Goal: Task Accomplishment & Management: Use online tool/utility

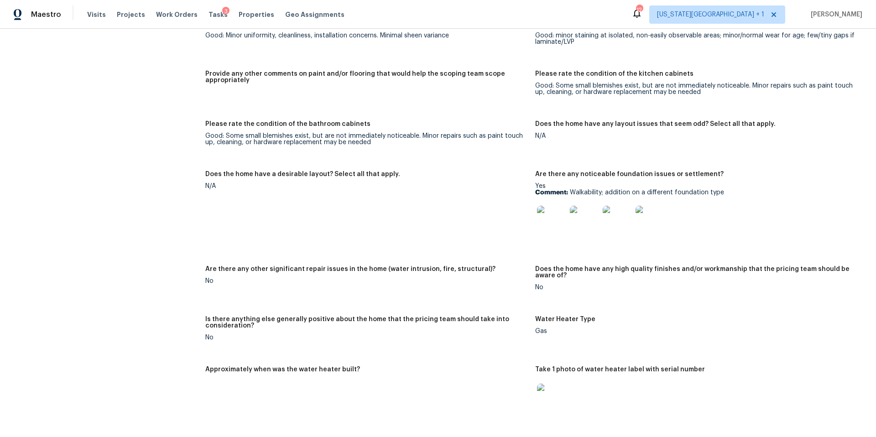
scroll to position [1278, 0]
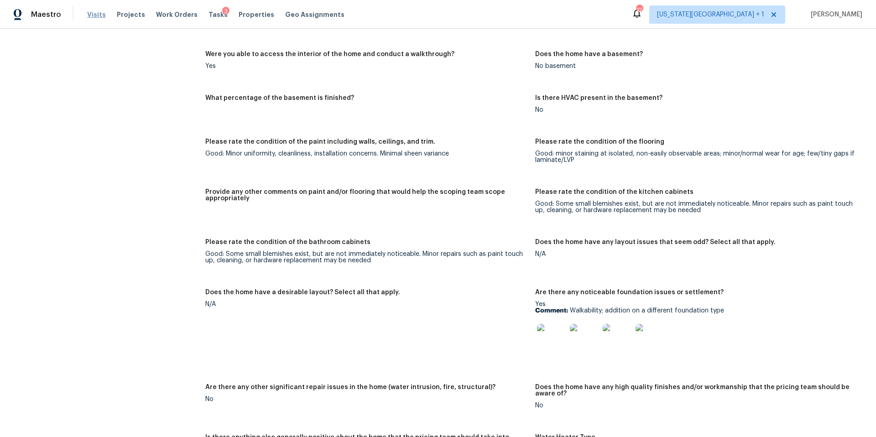
click at [91, 14] on span "Visits" at bounding box center [96, 14] width 19 height 9
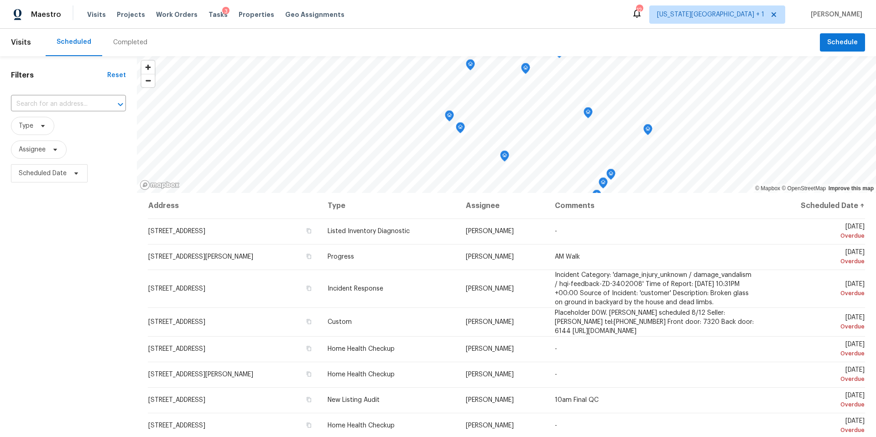
click at [129, 44] on div "Completed" at bounding box center [130, 42] width 34 height 9
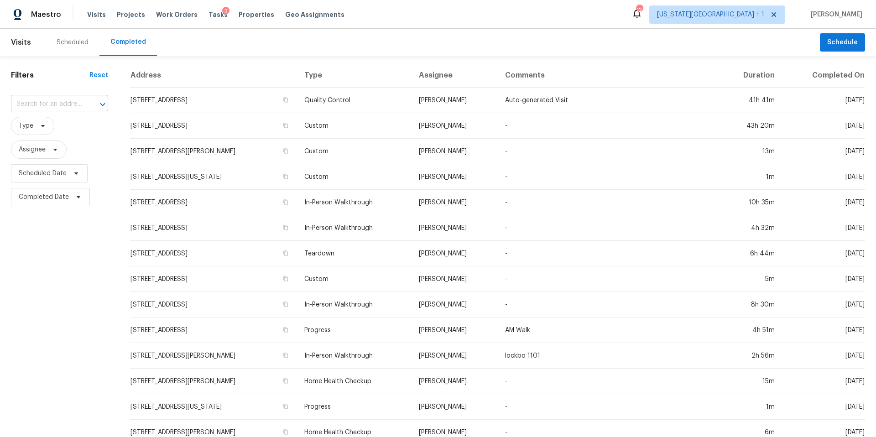
click at [57, 104] on input "text" at bounding box center [47, 104] width 72 height 14
paste input "3512 Oak Lndg, Conroe, TX 77304"
type input "3512 Oak Lndg, Conroe, TX 77304"
click at [57, 128] on li "3512 Oak Lndg, Conroe, TX 77304" at bounding box center [56, 124] width 93 height 15
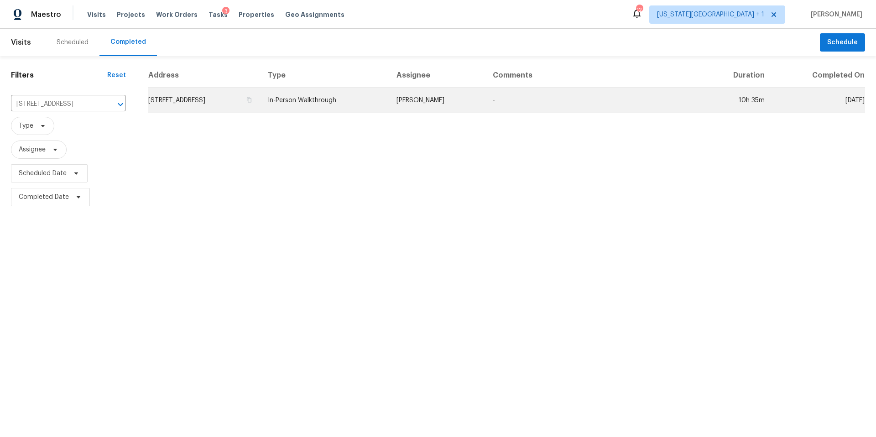
click at [194, 100] on td "3512 Oak Lndg, Conroe, TX 77304" at bounding box center [204, 101] width 113 height 26
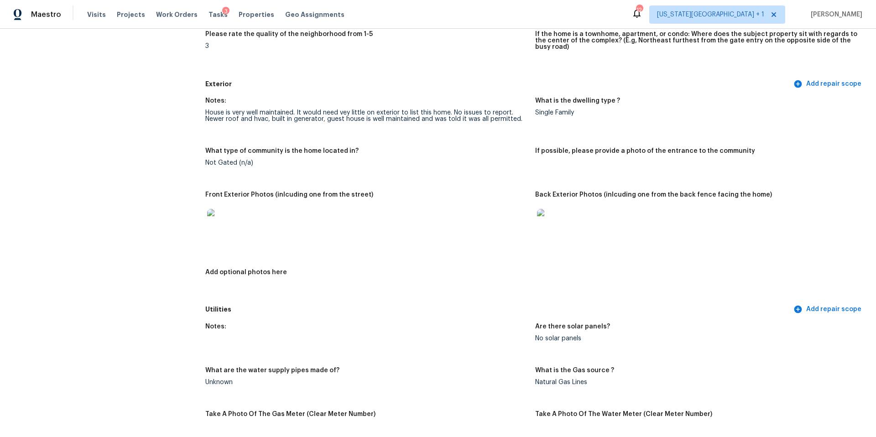
scroll to position [283, 0]
click at [544, 218] on img at bounding box center [551, 221] width 29 height 29
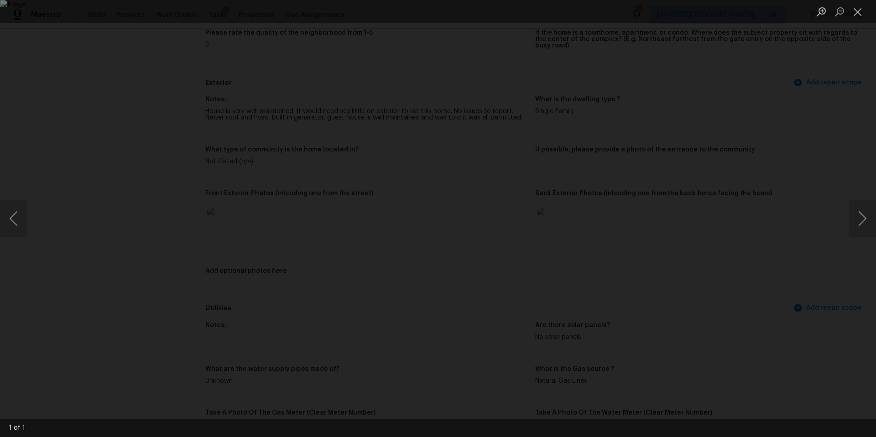
click at [782, 228] on div "Lightbox" at bounding box center [438, 218] width 876 height 437
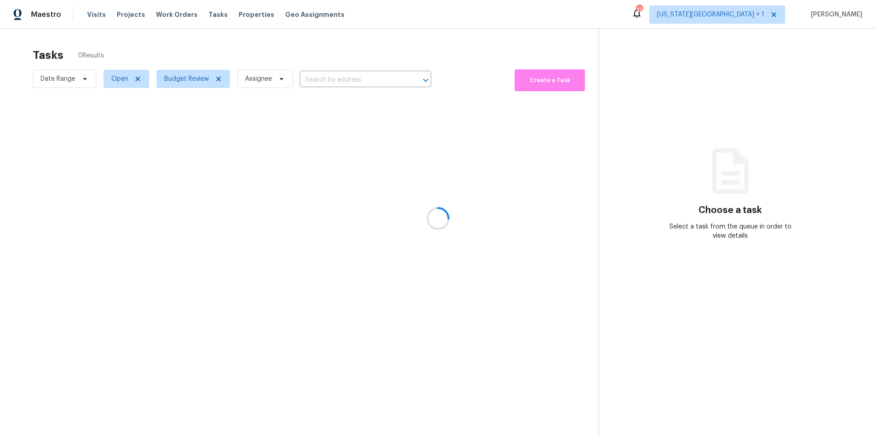
click at [217, 78] on div at bounding box center [438, 218] width 876 height 437
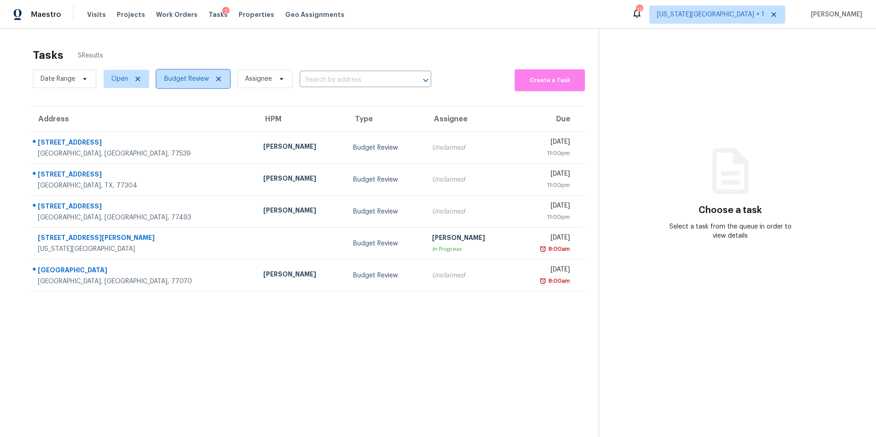
click at [217, 78] on icon at bounding box center [218, 79] width 5 height 5
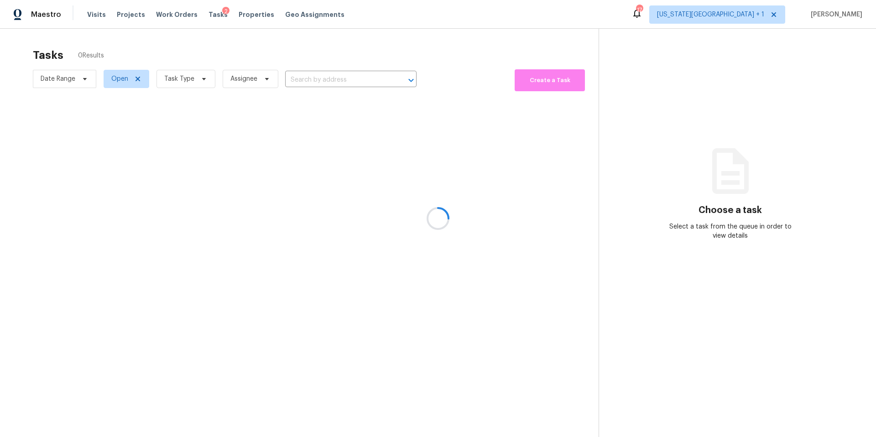
click at [201, 78] on div at bounding box center [438, 218] width 876 height 437
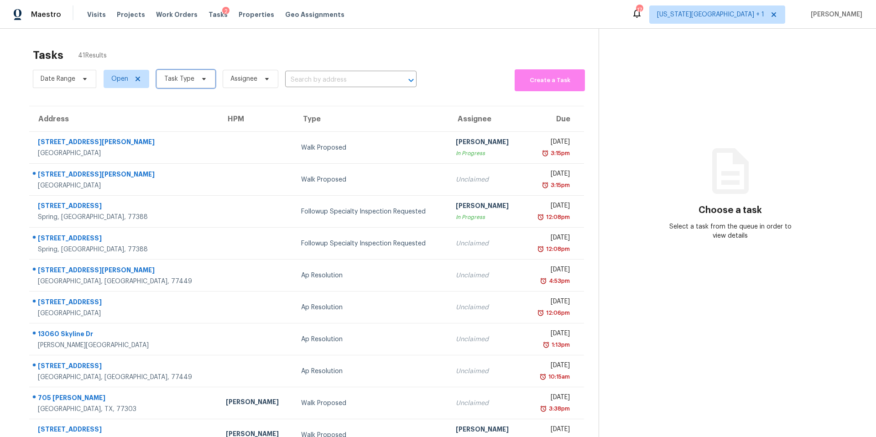
click at [201, 78] on icon at bounding box center [203, 78] width 7 height 7
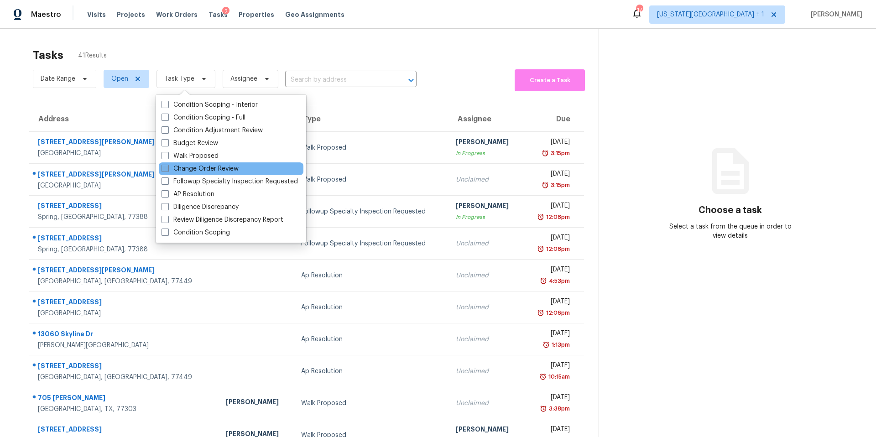
click at [174, 167] on label "Change Order Review" at bounding box center [199, 168] width 77 height 9
click at [167, 167] on input "Change Order Review" at bounding box center [164, 167] width 6 height 6
checkbox input "true"
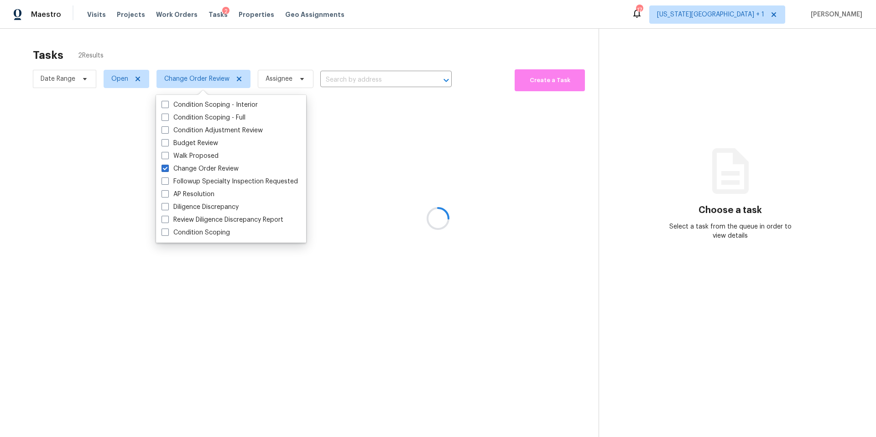
click at [189, 57] on div at bounding box center [438, 218] width 876 height 437
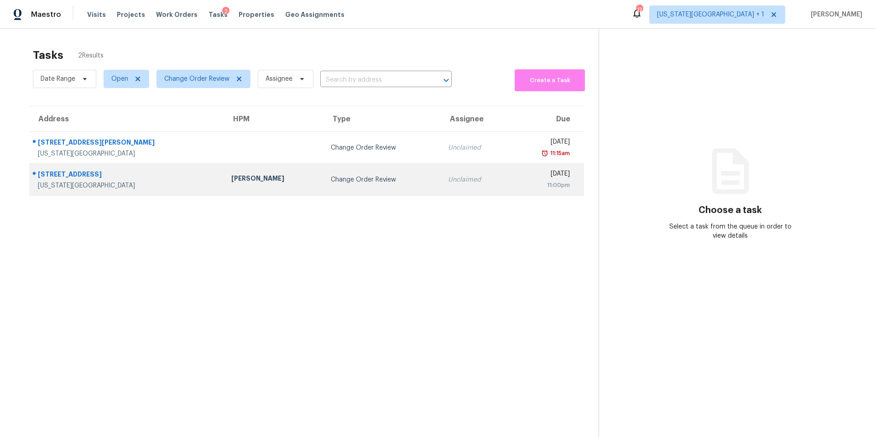
click at [231, 178] on div "[PERSON_NAME]" at bounding box center [273, 179] width 84 height 11
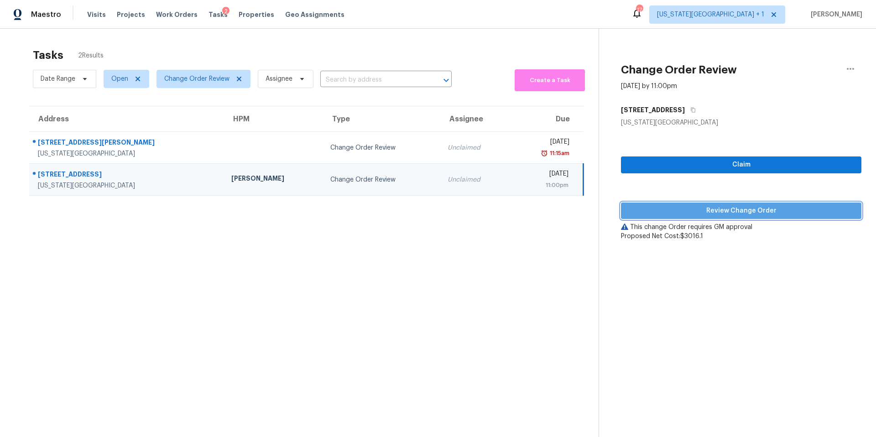
click at [653, 209] on span "Review Change Order" at bounding box center [741, 210] width 226 height 11
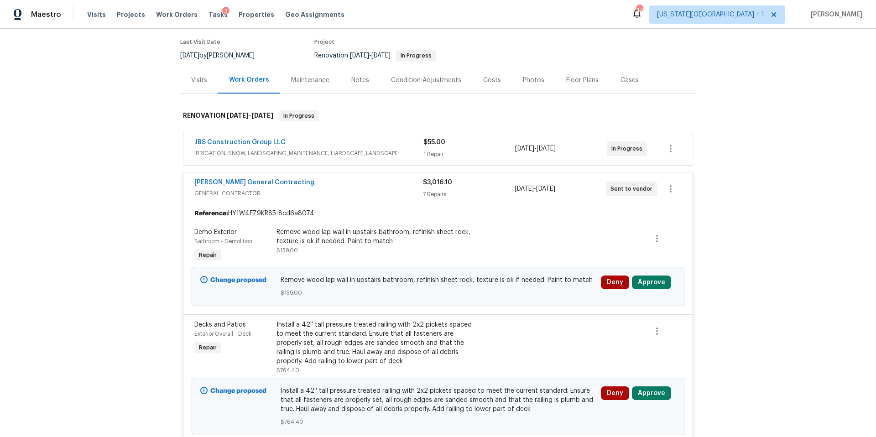
scroll to position [73, 0]
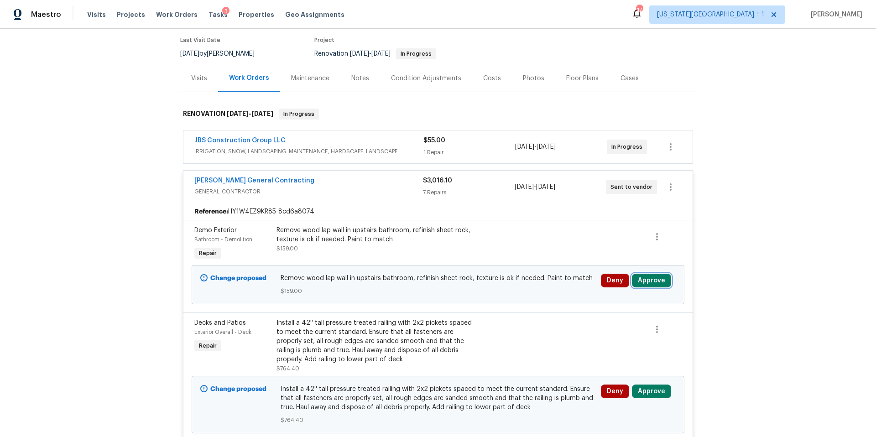
click at [648, 280] on button "Approve" at bounding box center [651, 281] width 39 height 14
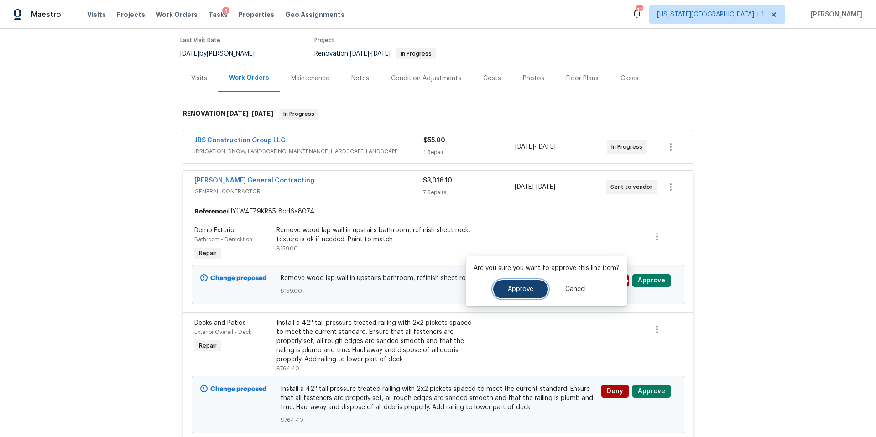
click at [528, 294] on button "Approve" at bounding box center [520, 289] width 55 height 18
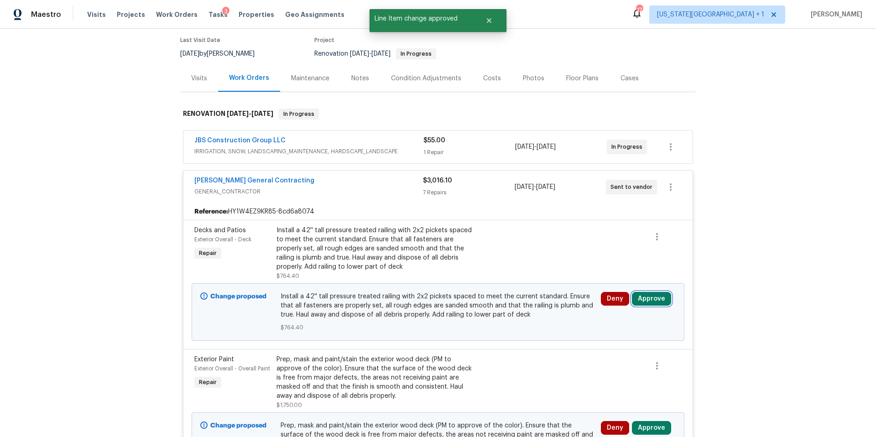
click at [650, 300] on button "Approve" at bounding box center [651, 299] width 39 height 14
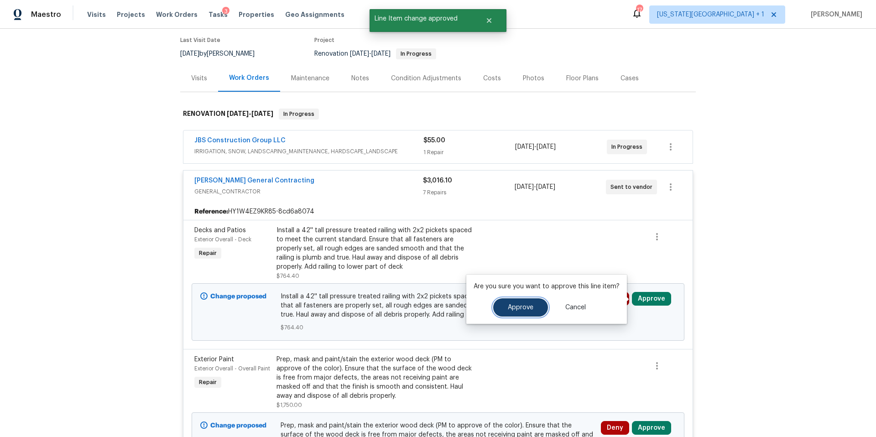
click at [512, 307] on span "Approve" at bounding box center [521, 307] width 26 height 7
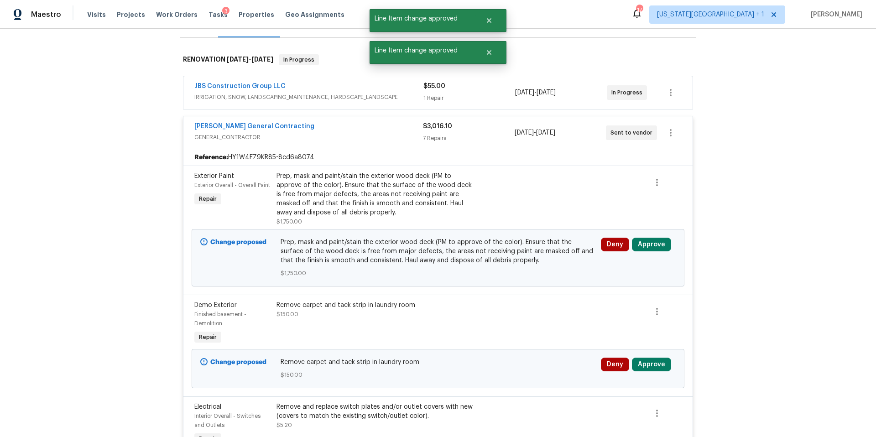
scroll to position [141, 0]
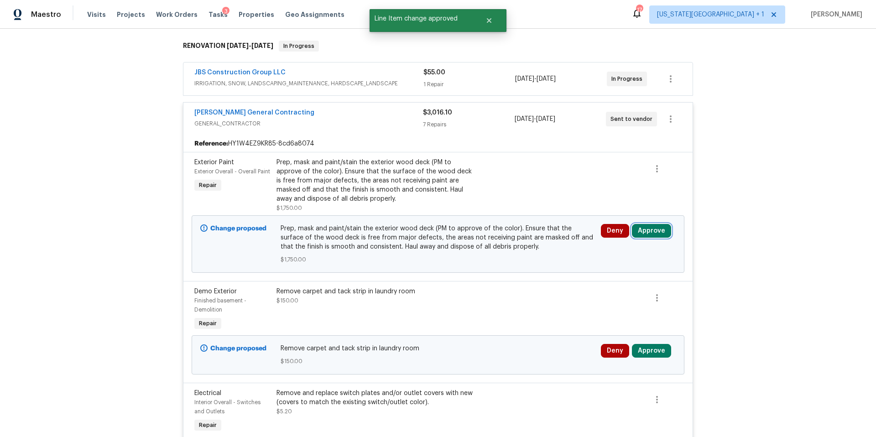
click at [643, 231] on button "Approve" at bounding box center [651, 231] width 39 height 14
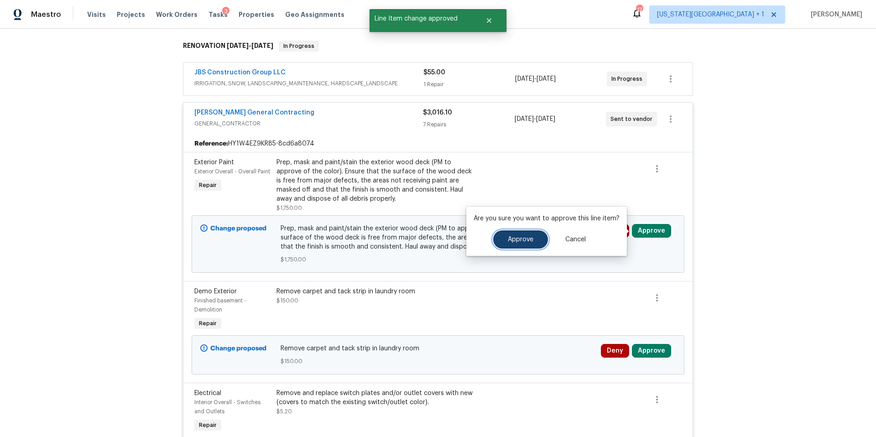
click at [514, 240] on span "Approve" at bounding box center [521, 239] width 26 height 7
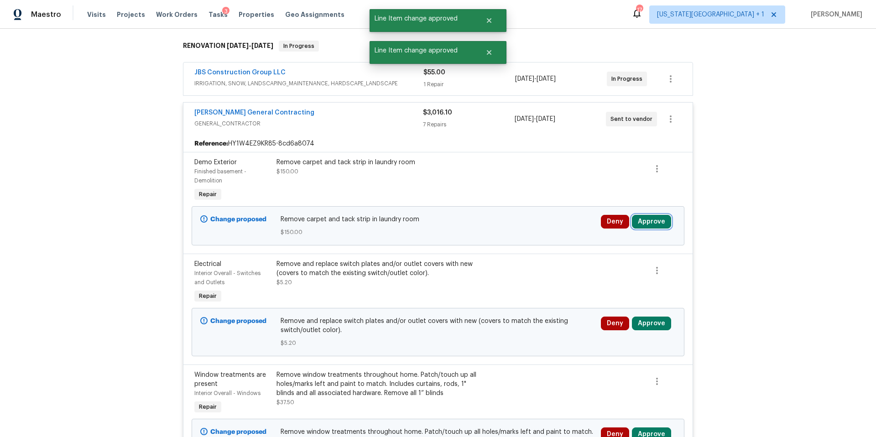
click at [651, 219] on button "Approve" at bounding box center [651, 222] width 39 height 14
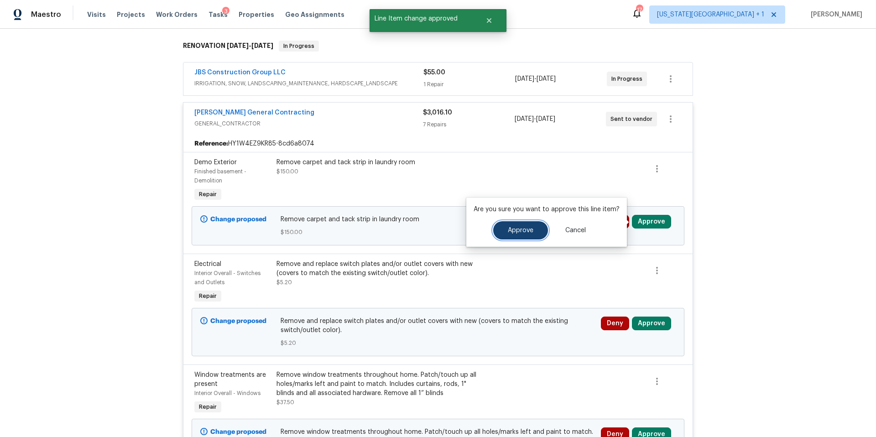
click at [528, 229] on span "Approve" at bounding box center [521, 230] width 26 height 7
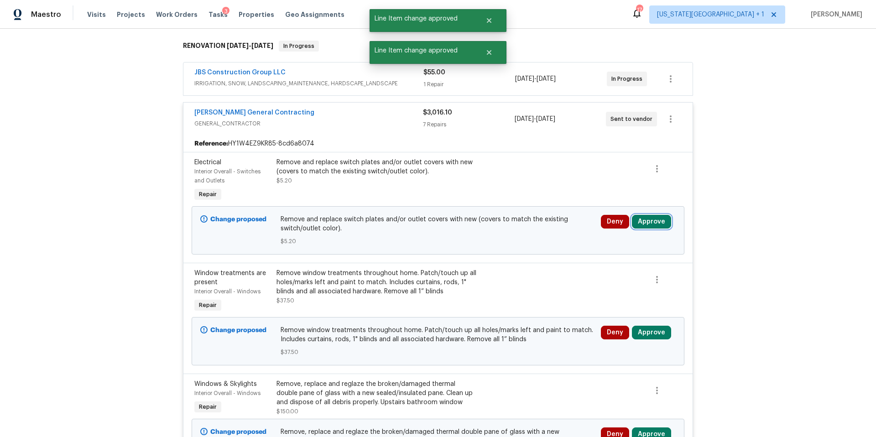
click at [650, 218] on button "Approve" at bounding box center [651, 222] width 39 height 14
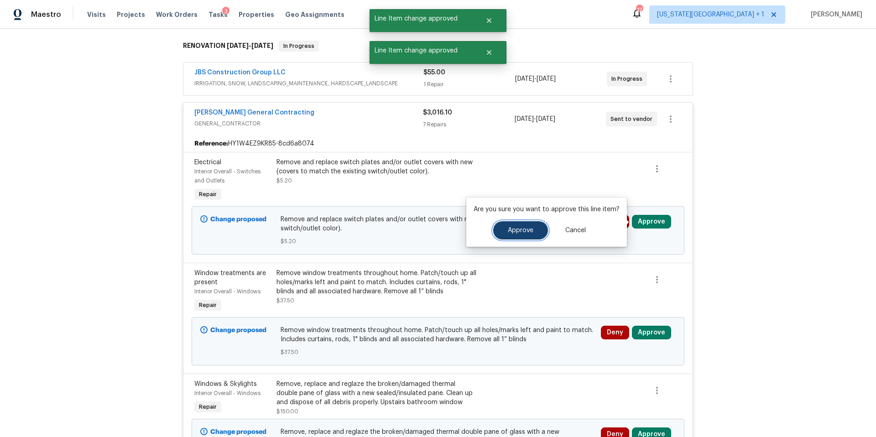
click at [518, 228] on span "Approve" at bounding box center [521, 230] width 26 height 7
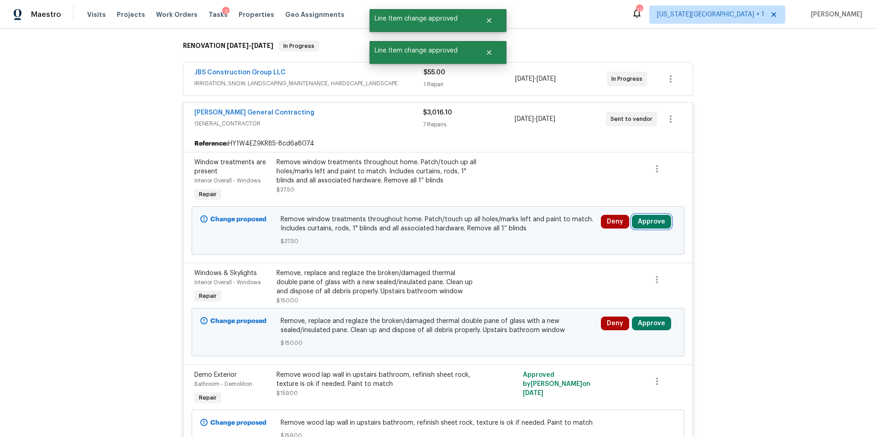
click at [658, 216] on button "Approve" at bounding box center [651, 222] width 39 height 14
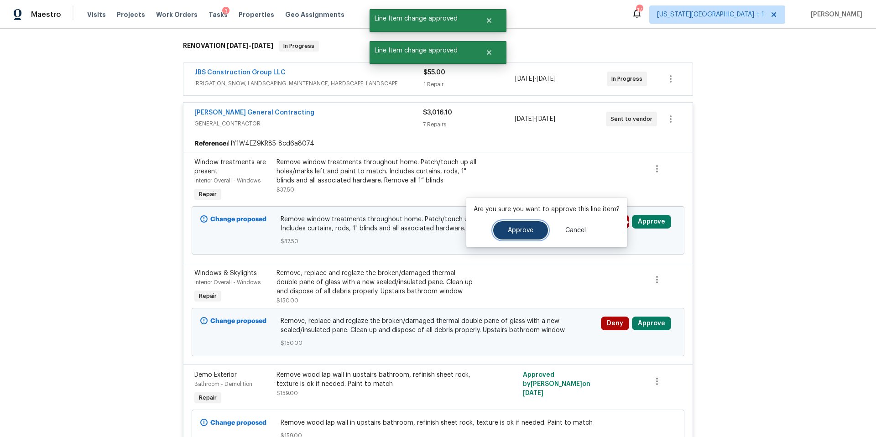
click at [530, 236] on button "Approve" at bounding box center [520, 230] width 55 height 18
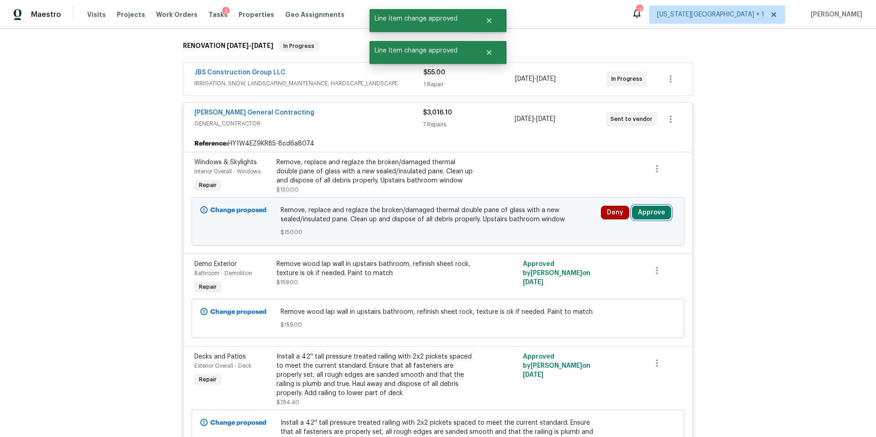
click at [659, 211] on button "Approve" at bounding box center [651, 213] width 39 height 14
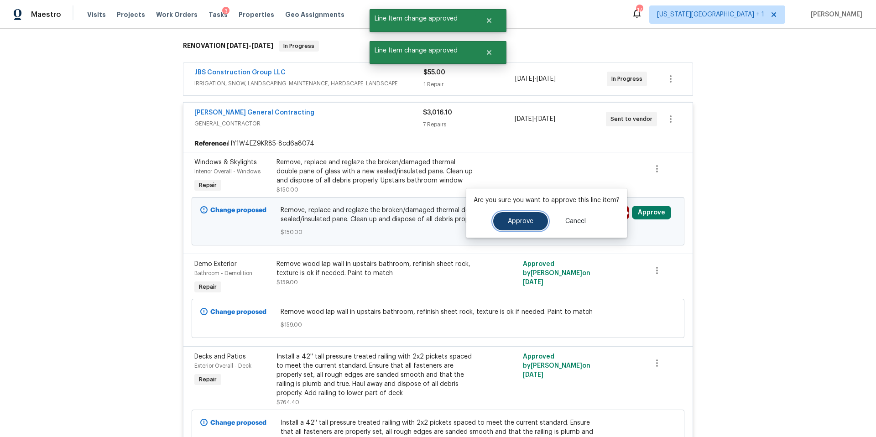
click at [508, 221] on span "Approve" at bounding box center [521, 221] width 26 height 7
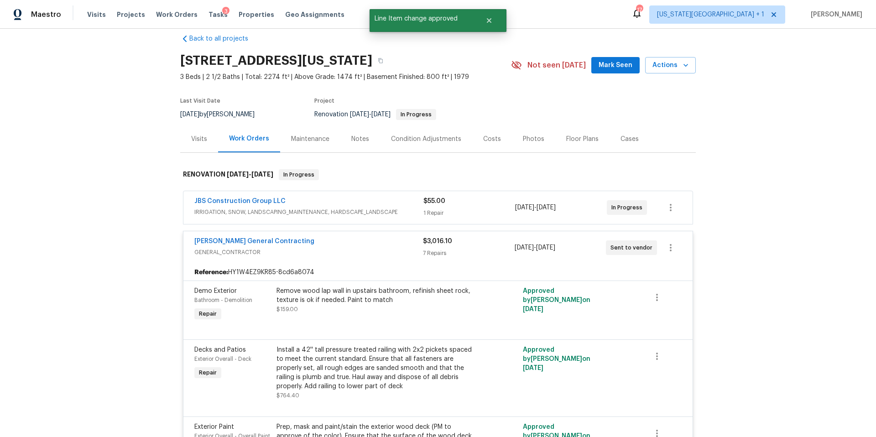
scroll to position [0, 0]
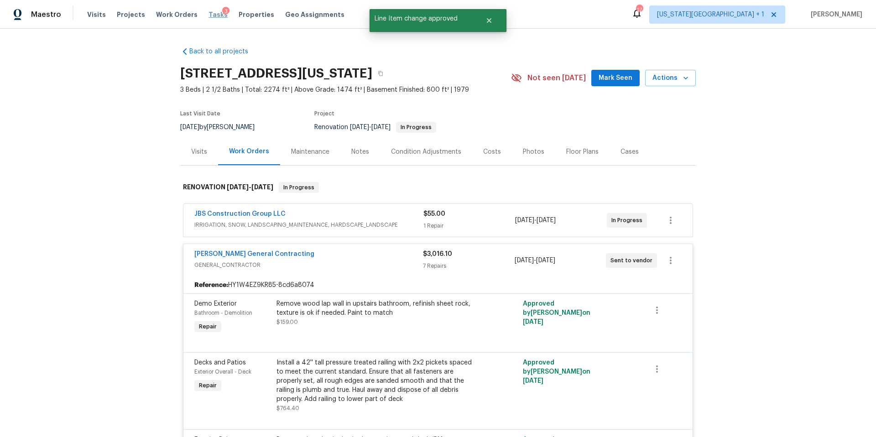
click at [210, 16] on span "Tasks" at bounding box center [217, 14] width 19 height 6
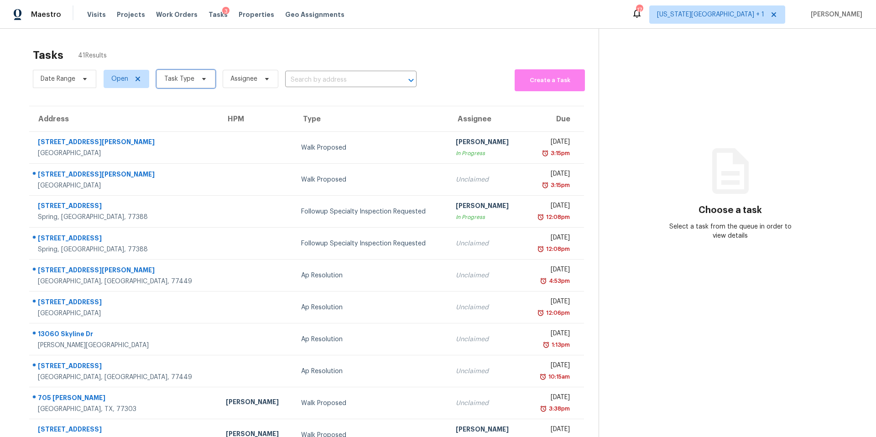
click at [179, 87] on span "Task Type" at bounding box center [185, 79] width 59 height 18
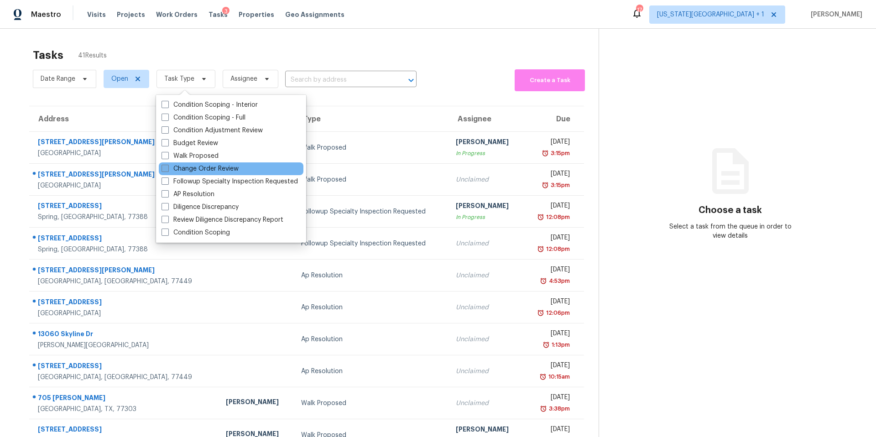
click at [171, 165] on label "Change Order Review" at bounding box center [199, 168] width 77 height 9
click at [167, 165] on input "Change Order Review" at bounding box center [164, 167] width 6 height 6
checkbox input "true"
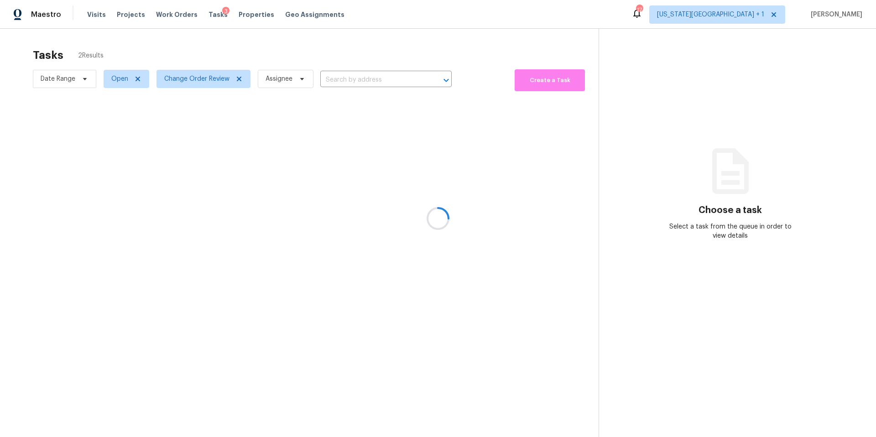
click at [202, 53] on div at bounding box center [438, 218] width 876 height 437
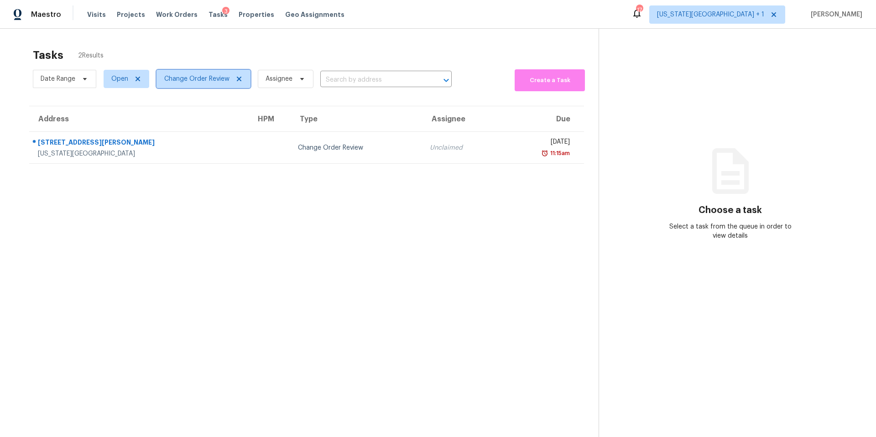
click at [200, 80] on span "Change Order Review" at bounding box center [196, 78] width 65 height 9
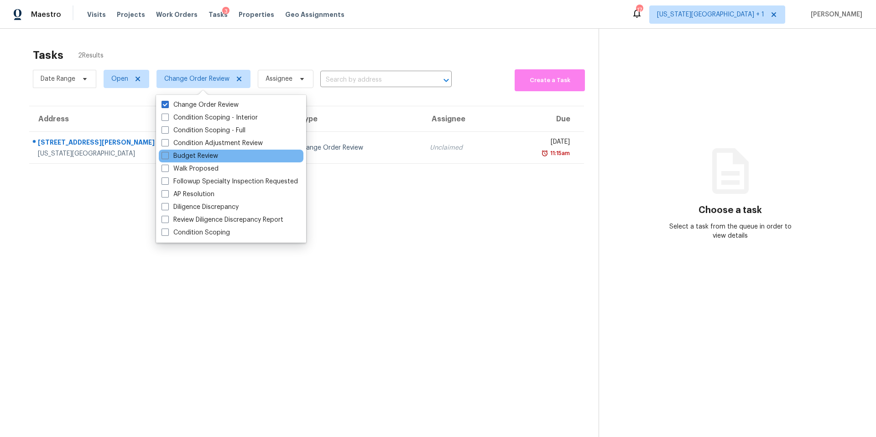
click at [175, 150] on div "Budget Review" at bounding box center [231, 156] width 145 height 13
click at [174, 152] on label "Budget Review" at bounding box center [189, 155] width 57 height 9
click at [167, 152] on input "Budget Review" at bounding box center [164, 154] width 6 height 6
checkbox input "true"
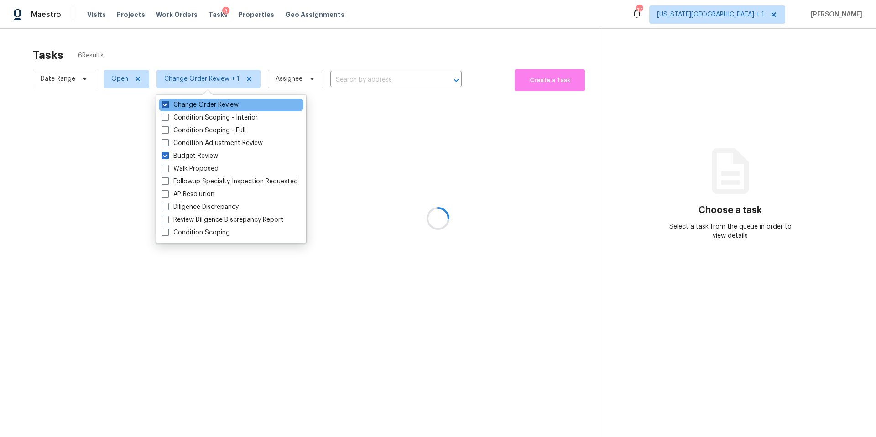
click at [178, 102] on label "Change Order Review" at bounding box center [199, 104] width 77 height 9
click at [167, 102] on input "Change Order Review" at bounding box center [164, 103] width 6 height 6
checkbox input "false"
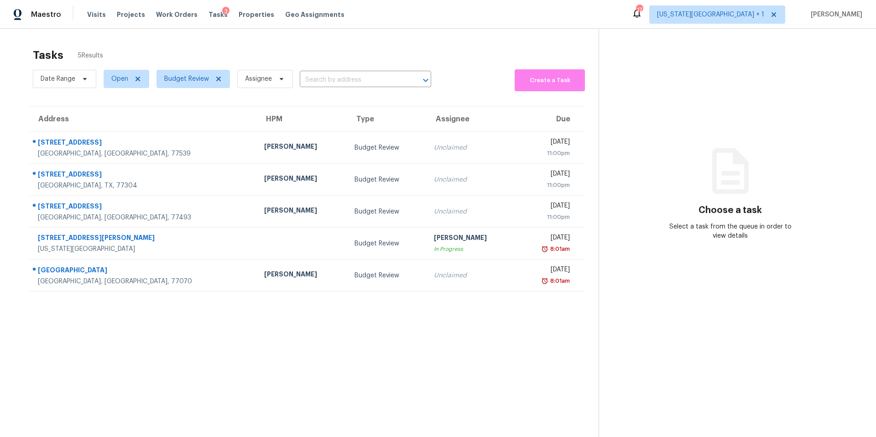
click at [175, 48] on div "Tasks 5 Results" at bounding box center [315, 55] width 565 height 24
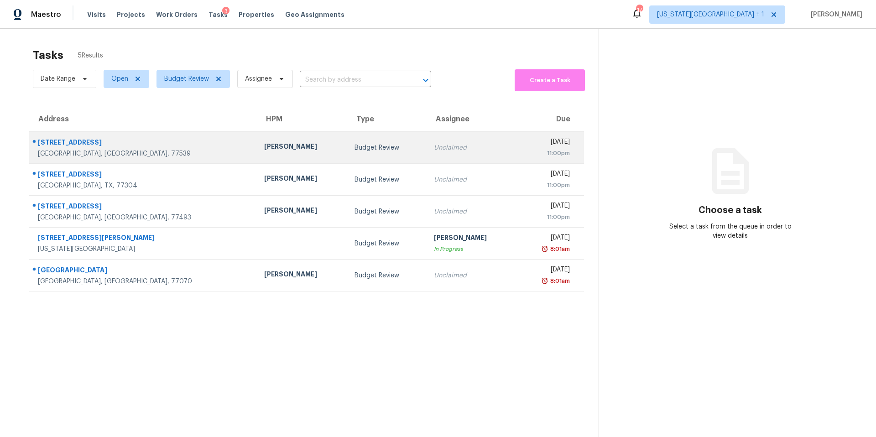
click at [264, 144] on div "[PERSON_NAME]" at bounding box center [302, 147] width 76 height 11
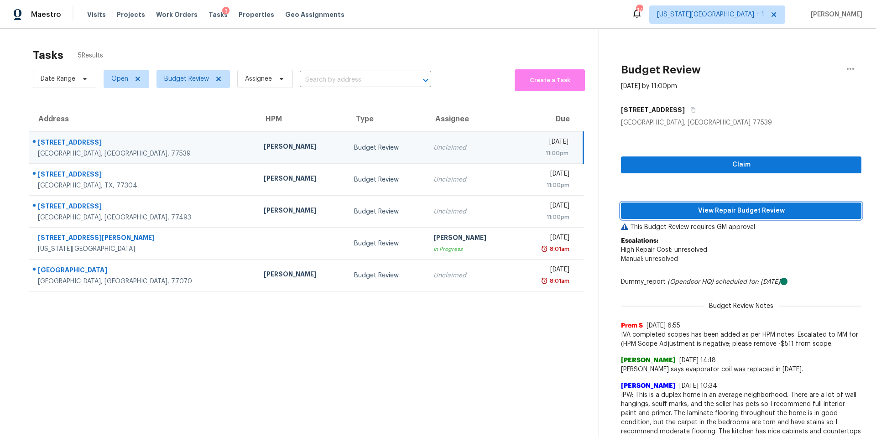
click at [656, 215] on span "View Repair Budget Review" at bounding box center [741, 210] width 226 height 11
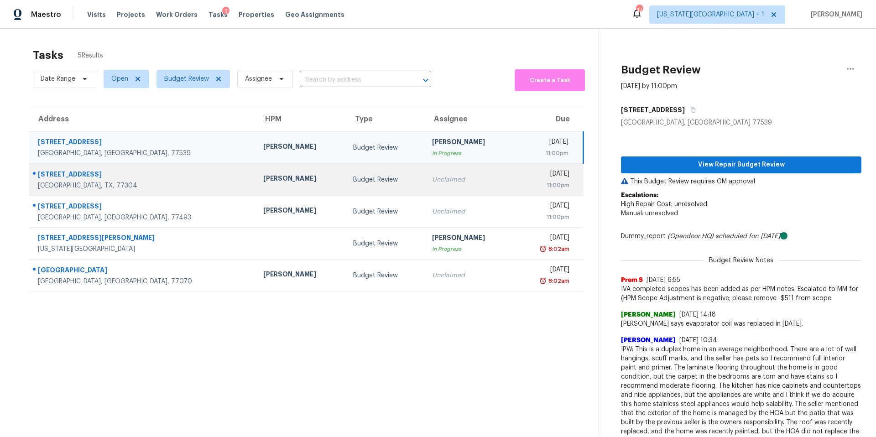
click at [256, 173] on td "[PERSON_NAME]" at bounding box center [301, 180] width 90 height 32
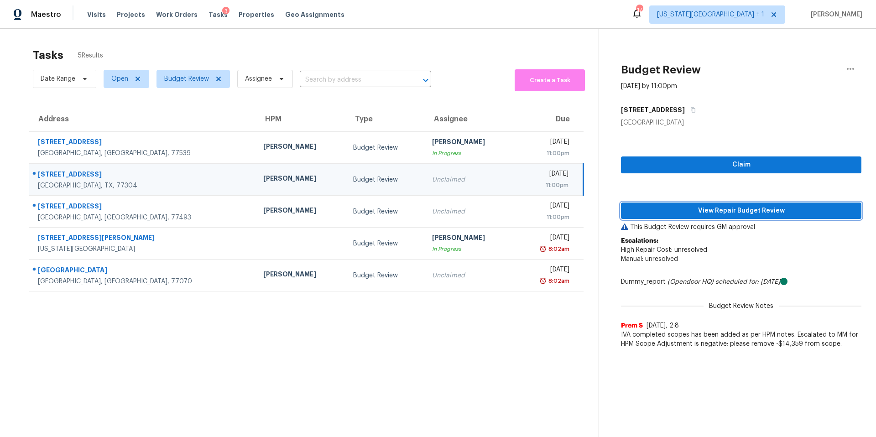
click at [666, 217] on button "View Repair Budget Review" at bounding box center [741, 210] width 240 height 17
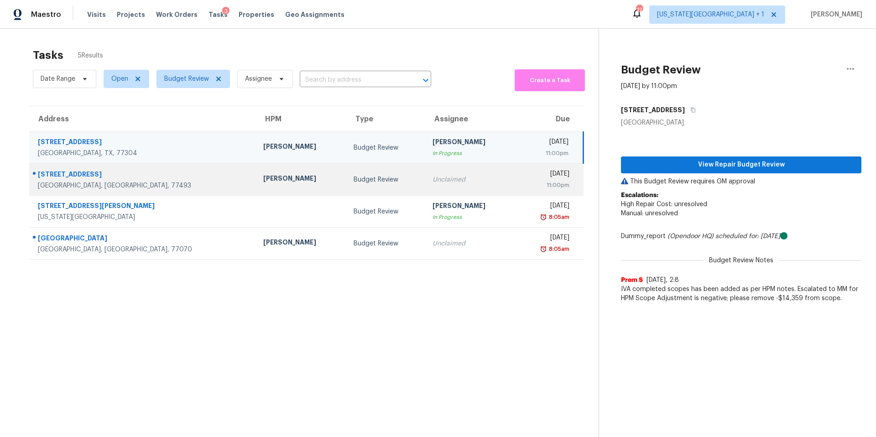
click at [263, 184] on div "[PERSON_NAME]" at bounding box center [300, 179] width 75 height 11
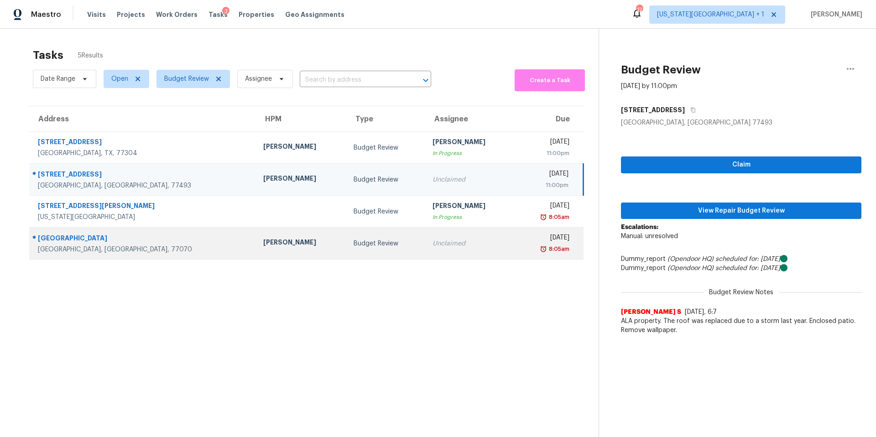
click at [263, 248] on div "[PERSON_NAME]" at bounding box center [300, 243] width 75 height 11
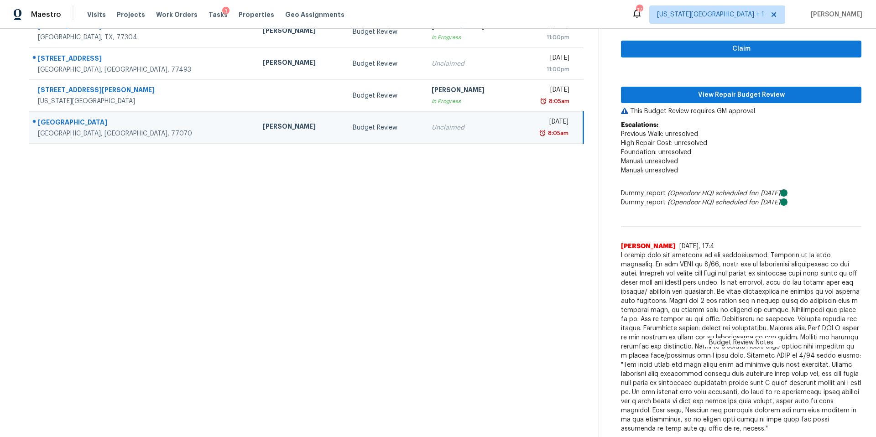
scroll to position [117, 0]
